Goal: Information Seeking & Learning: Compare options

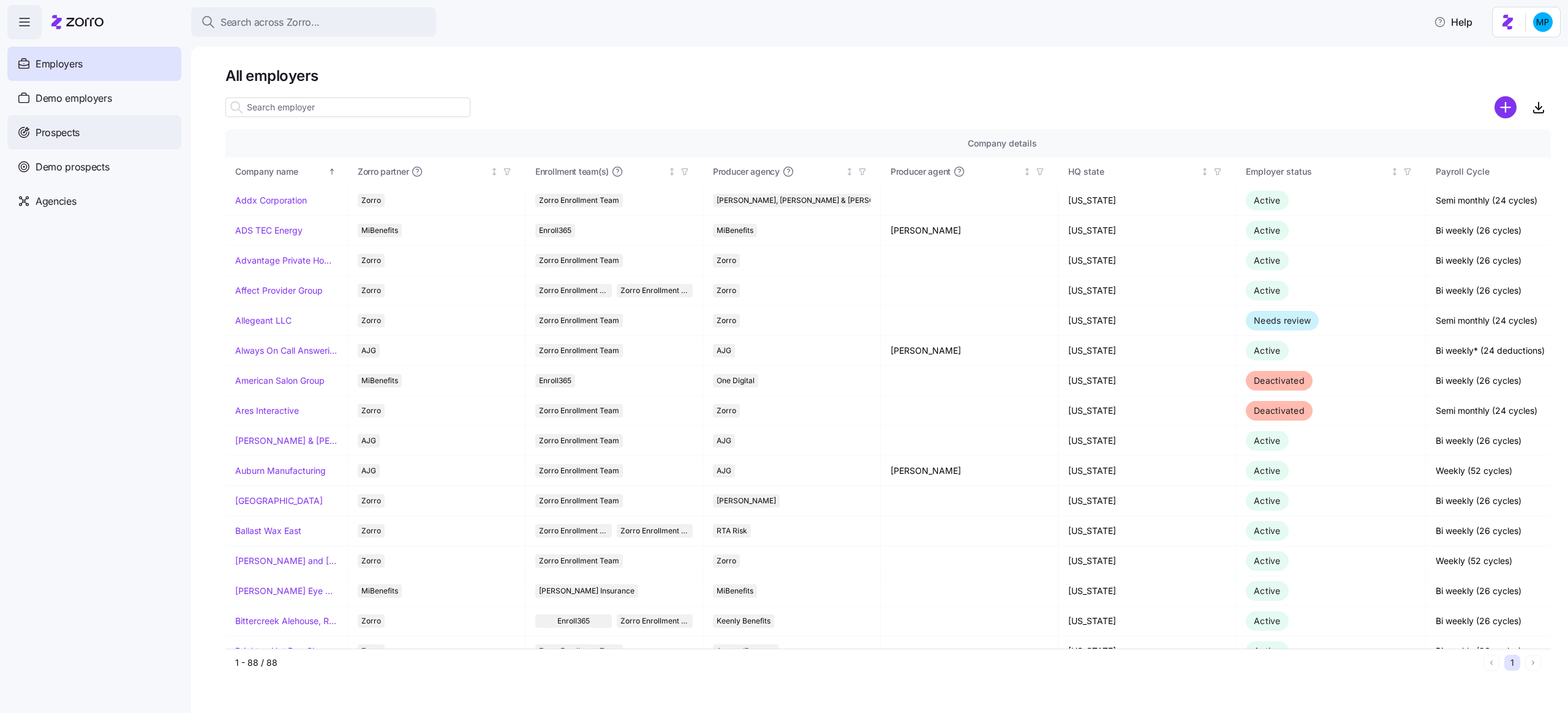
click at [81, 129] on div "Prospects" at bounding box center [94, 133] width 174 height 34
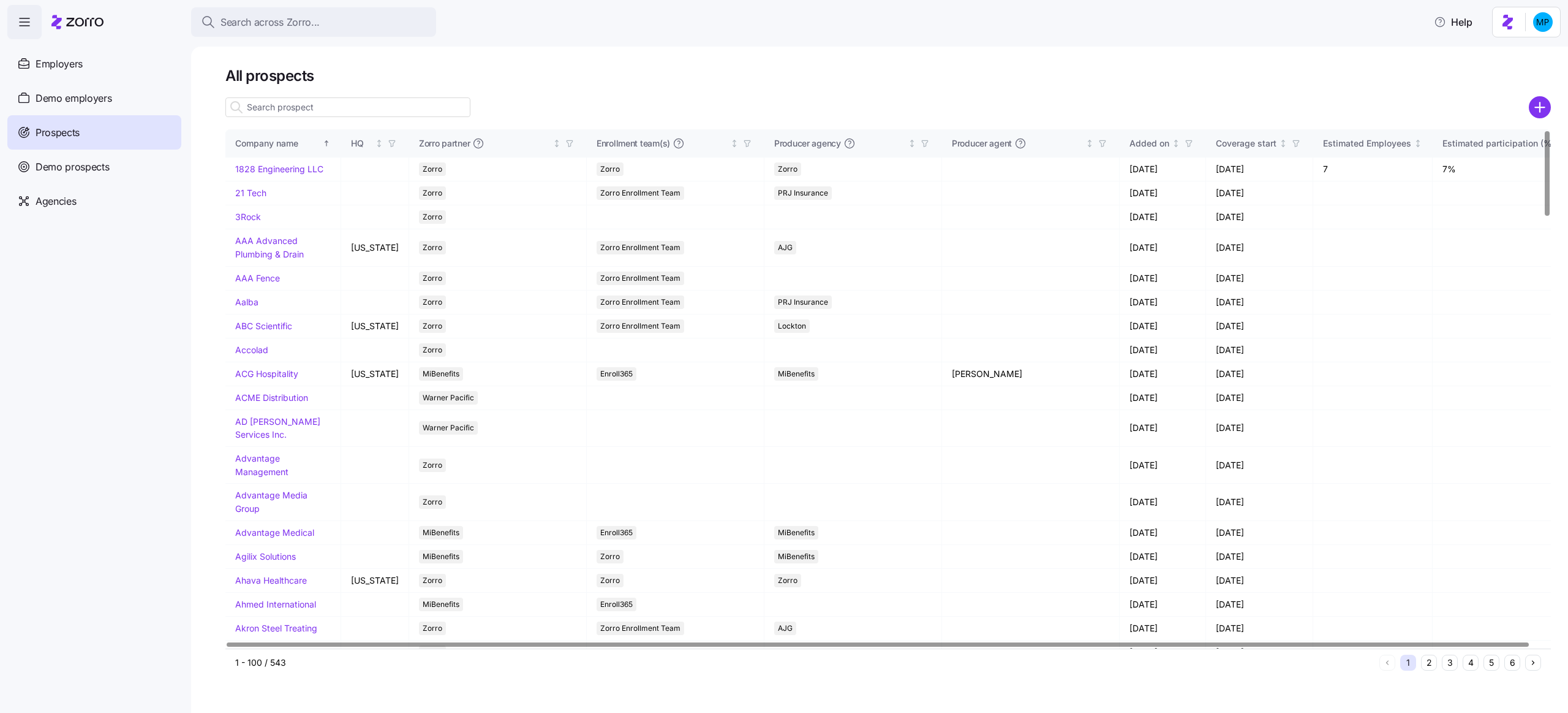
click at [284, 105] on input at bounding box center [347, 107] width 245 height 20
type input "f"
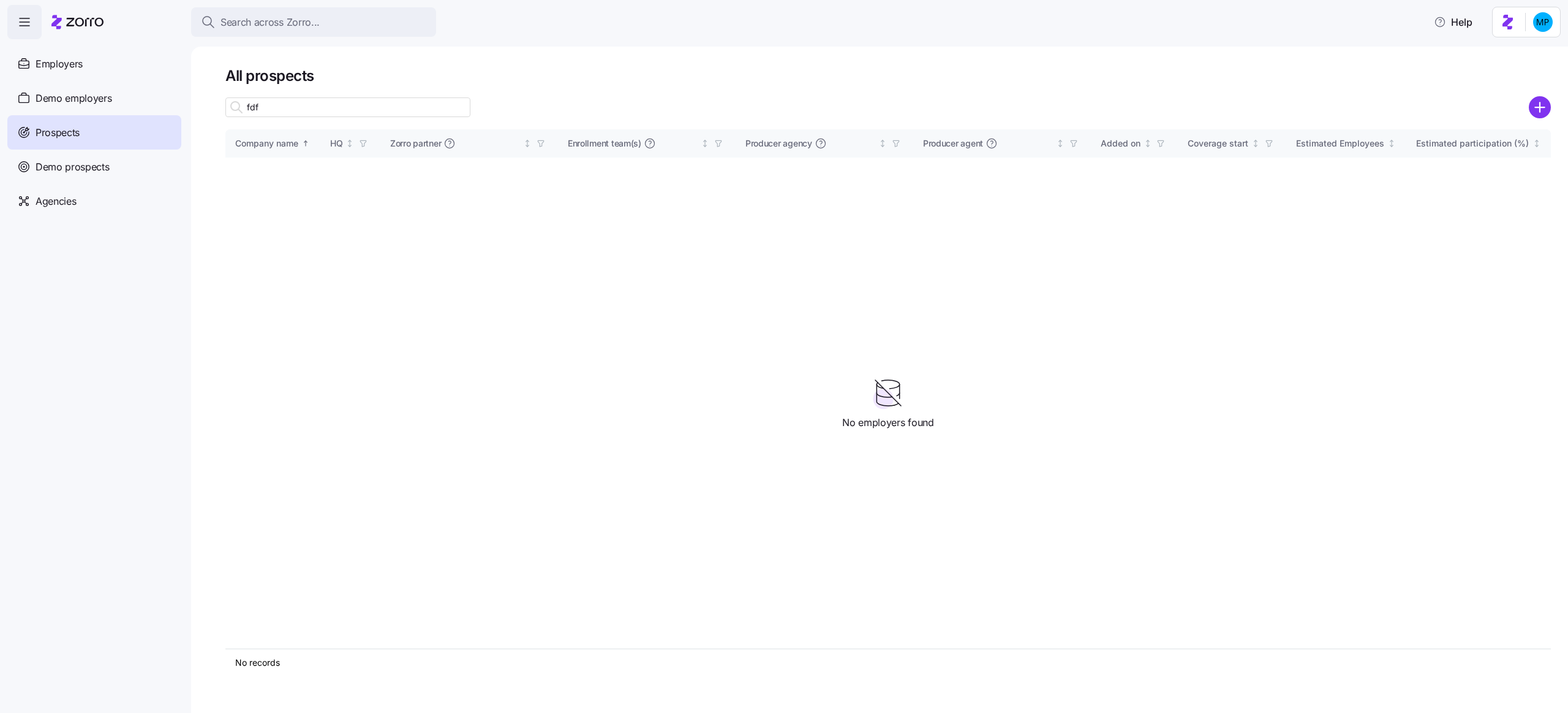
click at [417, 109] on input "fdf" at bounding box center [347, 107] width 245 height 20
type input "[PERSON_NAME]"
click at [248, 166] on link "Elite DNA" at bounding box center [254, 168] width 38 height 10
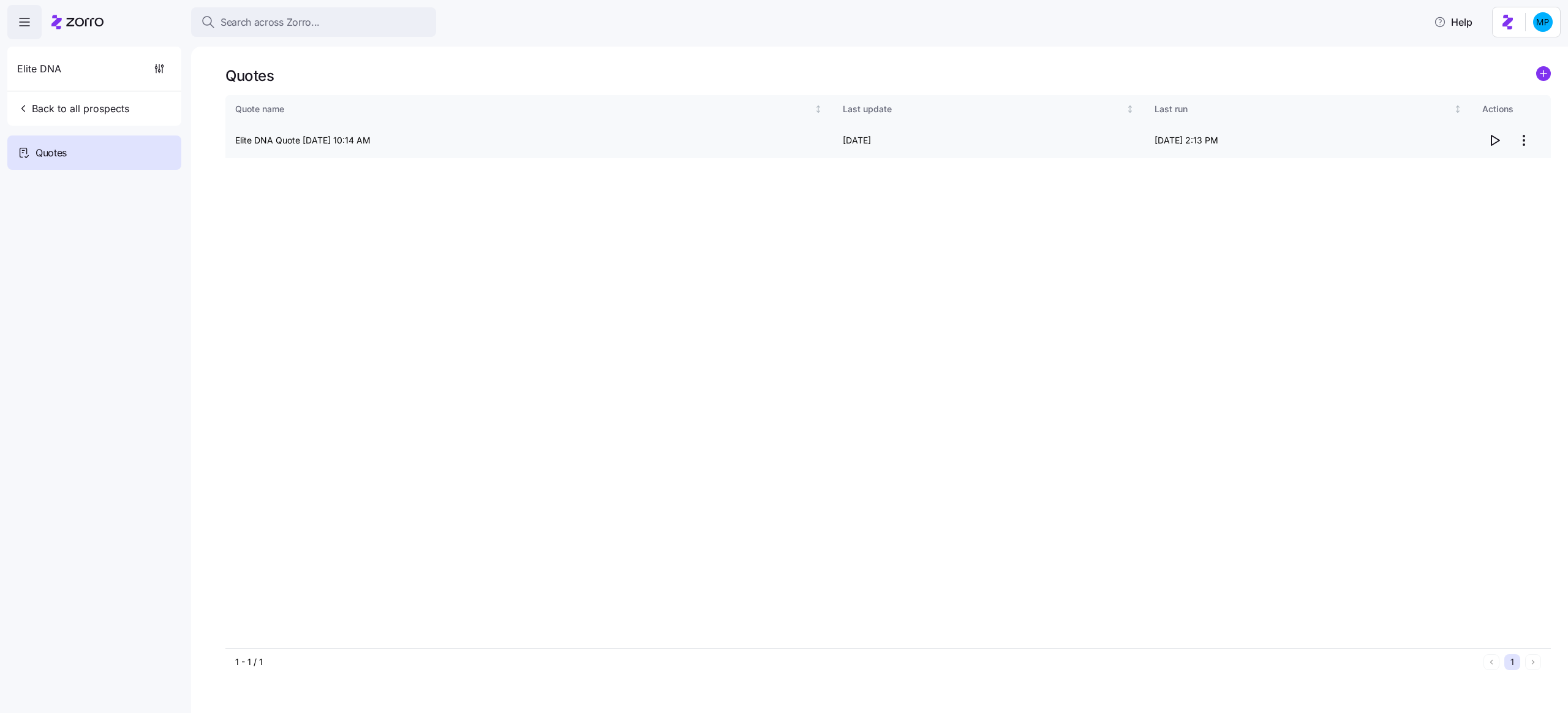
click at [1495, 139] on icon "button" at bounding box center [1495, 140] width 14 height 14
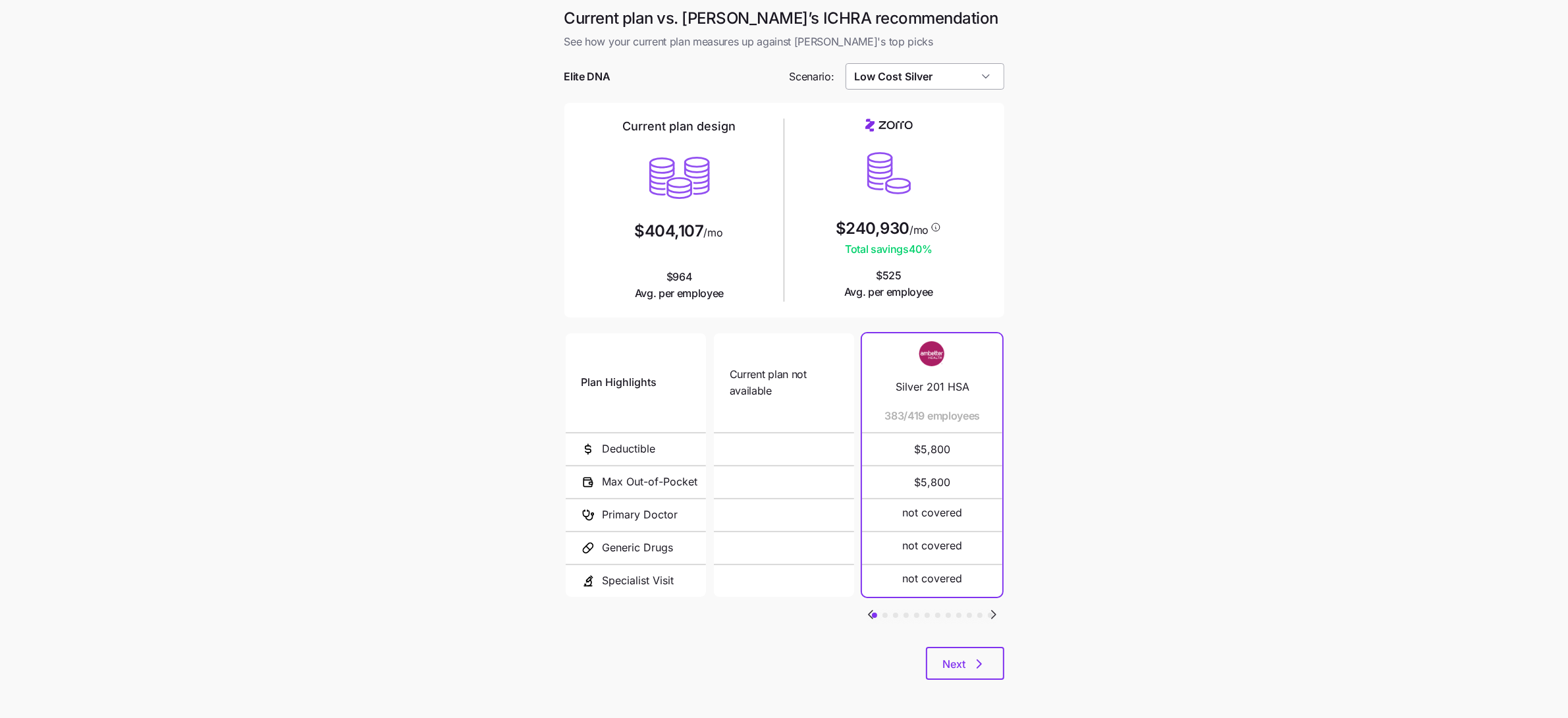
click at [928, 78] on input "Low Cost Silver" at bounding box center [925, 77] width 159 height 27
click at [1067, 191] on main "Current plan vs. Zorro’s ICHRA recommendation See how your current plan measure…" at bounding box center [784, 359] width 1568 height 719
click at [969, 80] on input "Low Cost Silver" at bounding box center [925, 77] width 159 height 27
click at [952, 185] on div "Low Cost Gold" at bounding box center [925, 187] width 148 height 25
click at [1040, 229] on main "Current plan vs. Zorro’s ICHRA recommendation See how your current plan measure…" at bounding box center [784, 359] width 1568 height 719
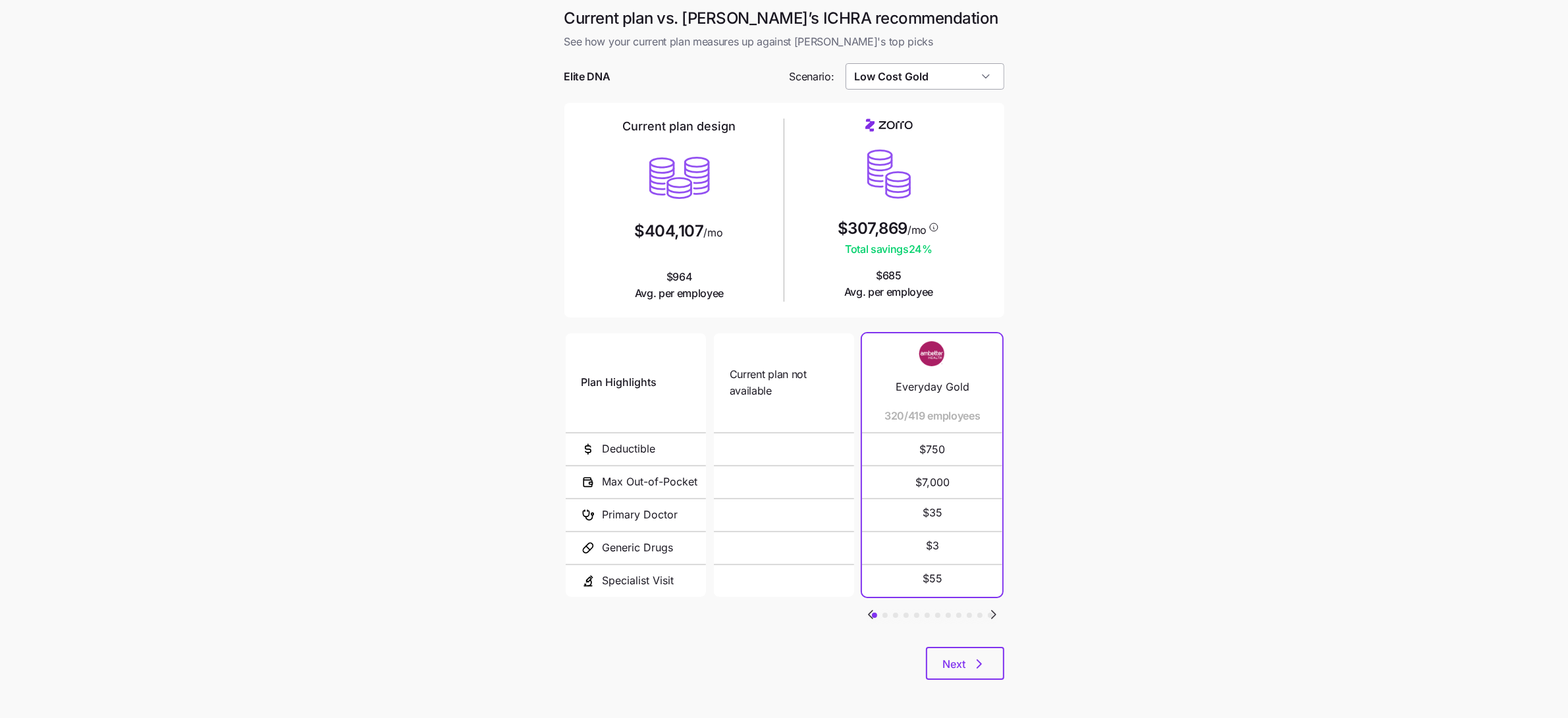
click at [944, 64] on input "Low Cost Gold" at bounding box center [925, 77] width 159 height 27
click at [939, 161] on span "Low Cost Platinum" at bounding box center [899, 162] width 80 height 15
click at [969, 79] on input "Low Cost Platinum" at bounding box center [925, 77] width 159 height 27
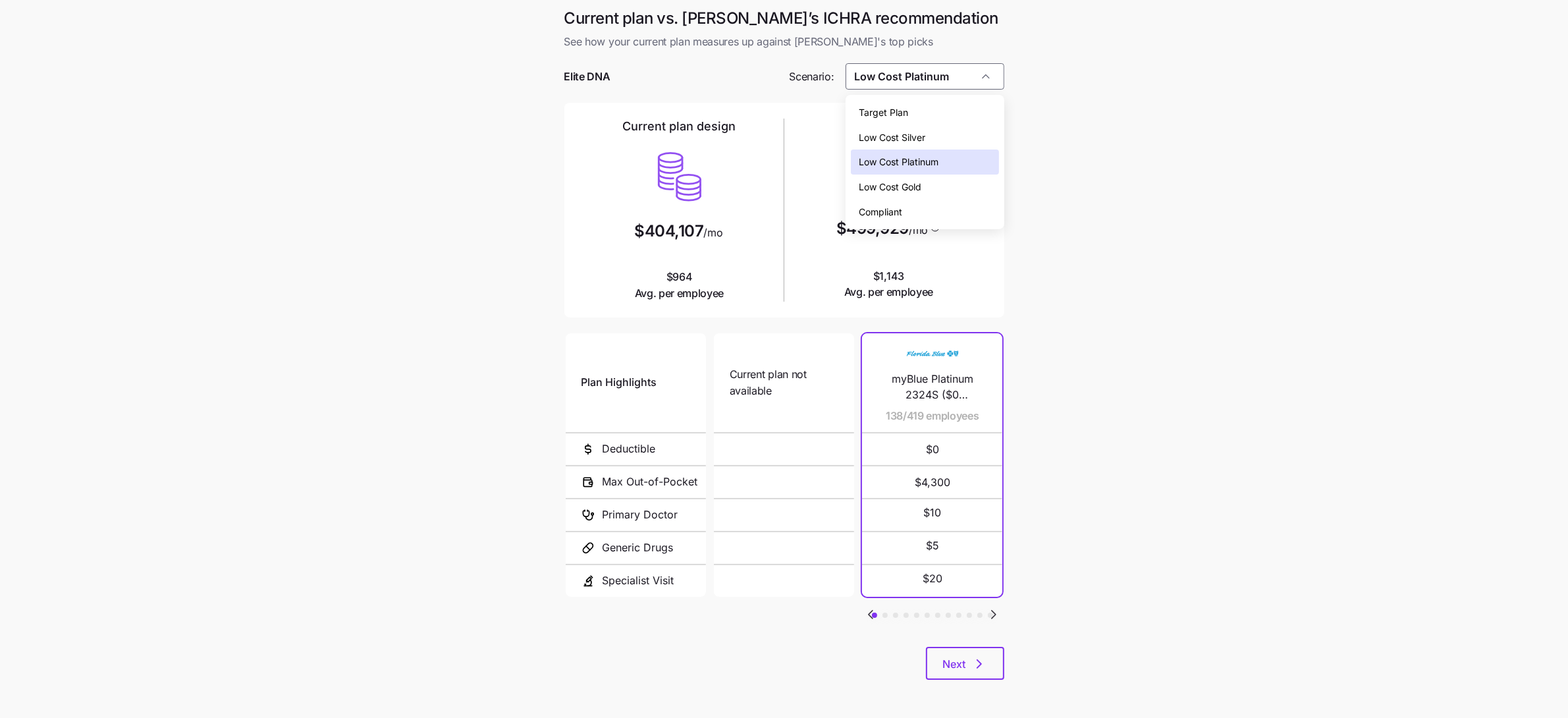
click at [951, 185] on div "Low Cost Gold" at bounding box center [925, 187] width 148 height 25
type input "Low Cost Gold"
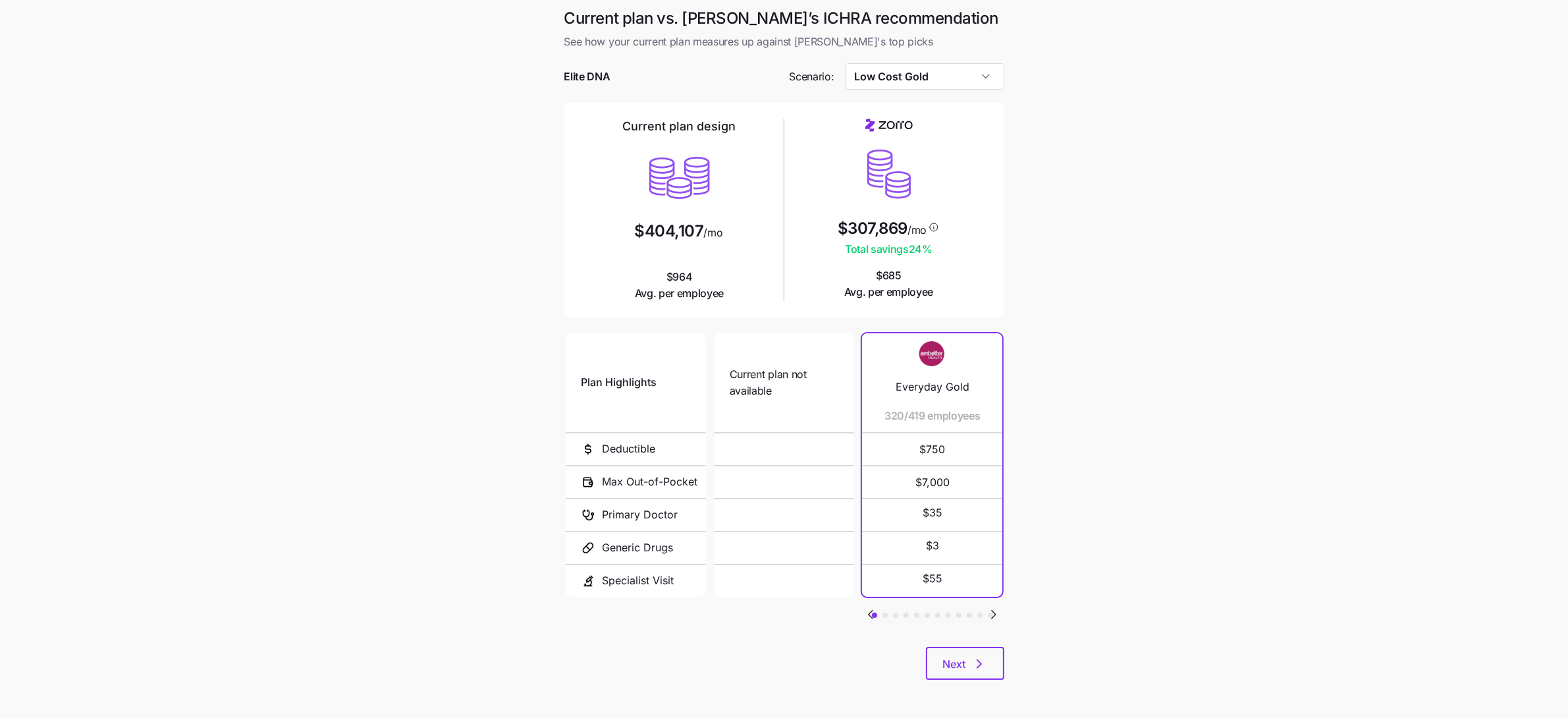
click at [1015, 287] on main "Current plan vs. Zorro’s ICHRA recommendation See how your current plan measure…" at bounding box center [784, 359] width 1568 height 719
